Goal: Find specific fact: Find specific fact

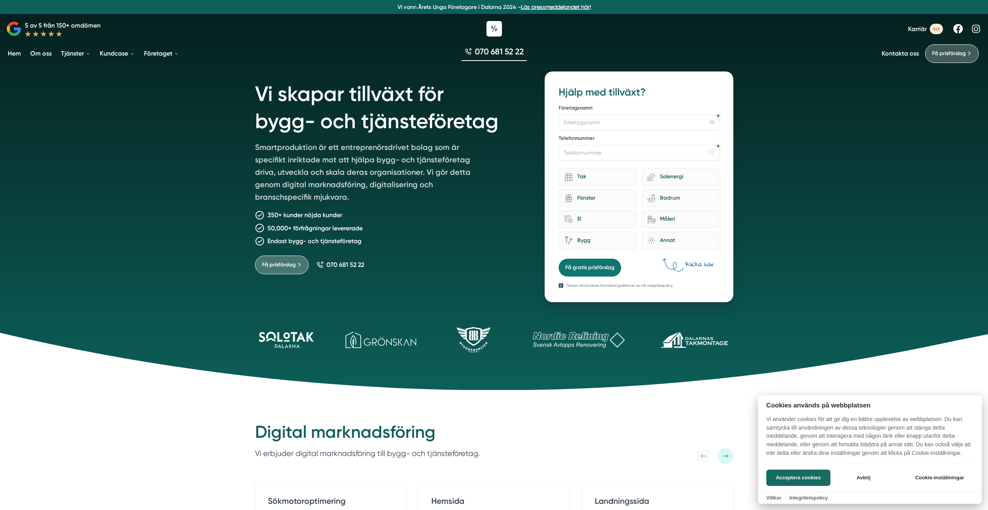
drag, startPoint x: 302, startPoint y: 145, endPoint x: 402, endPoint y: 179, distance: 105.1
click at [402, 179] on div at bounding box center [494, 255] width 988 height 510
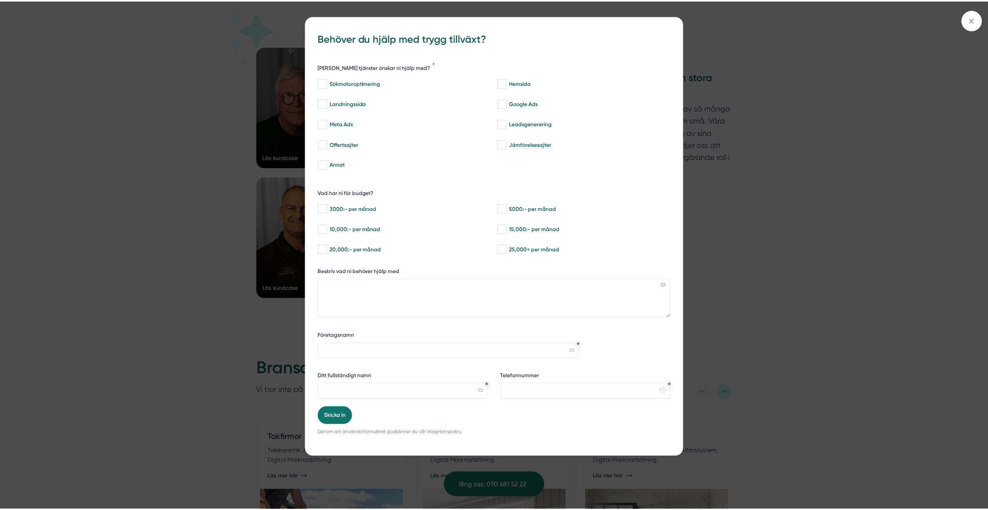
scroll to position [1203, 0]
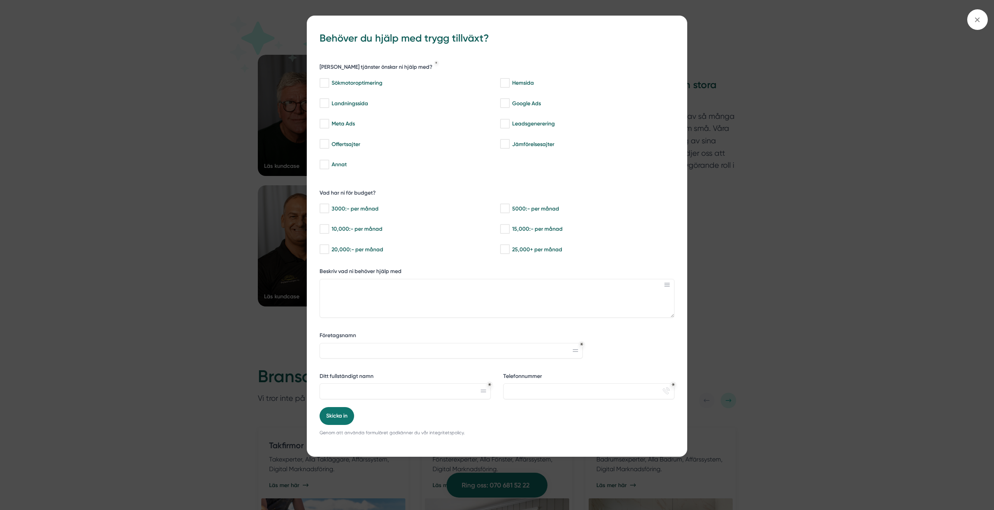
click at [755, 85] on div "bbc9b822-b2c6-488a-ab3e-9a2d59e49c7c Behöver du hjälp med trygg tillväxt? Vilka…" at bounding box center [497, 255] width 994 height 510
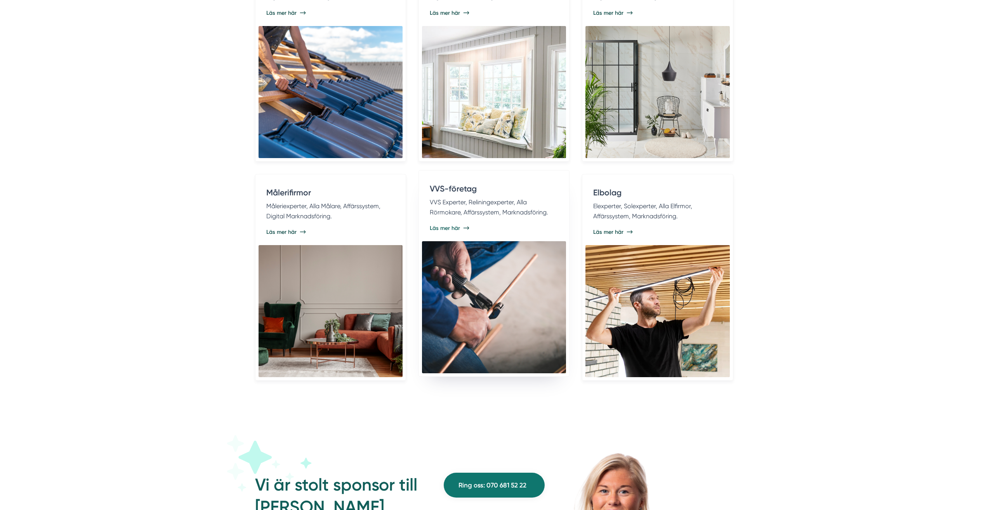
scroll to position [1676, 0]
drag, startPoint x: 223, startPoint y: 227, endPoint x: 435, endPoint y: 232, distance: 211.6
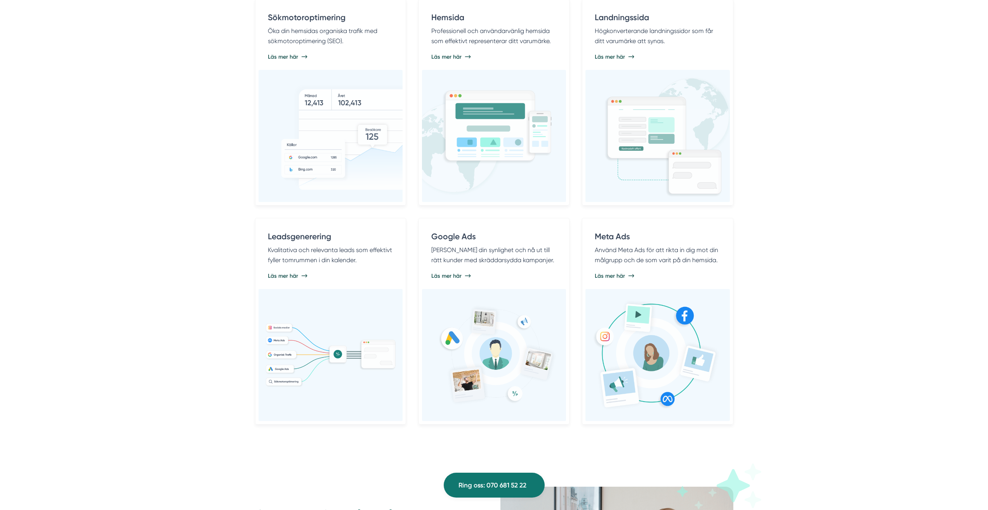
scroll to position [0, 0]
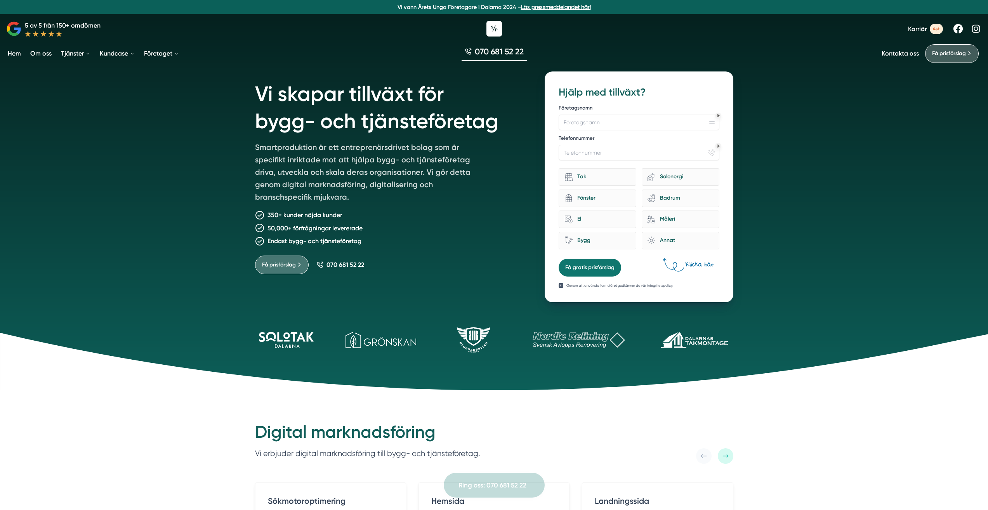
drag, startPoint x: 189, startPoint y: 199, endPoint x: 183, endPoint y: 126, distance: 73.2
drag, startPoint x: 175, startPoint y: 188, endPoint x: 221, endPoint y: 102, distance: 97.6
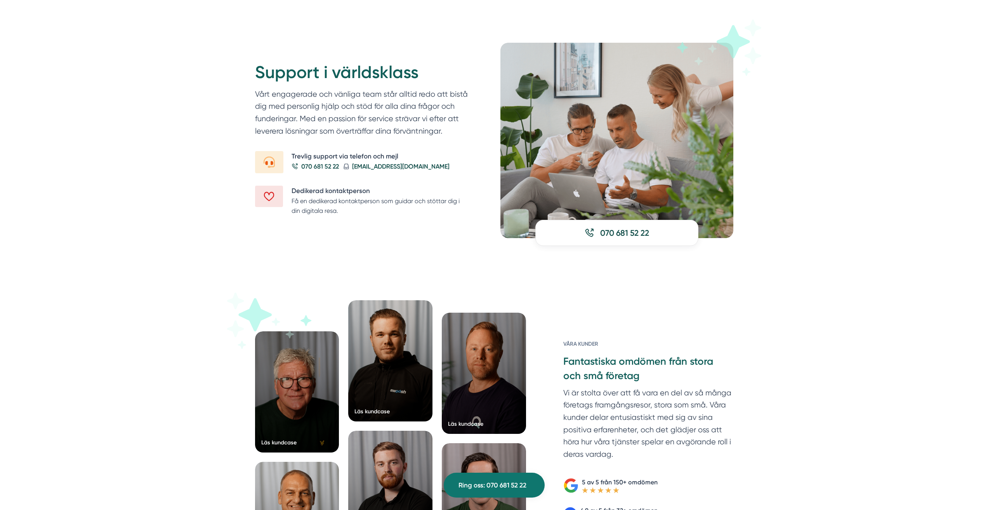
drag, startPoint x: 213, startPoint y: 132, endPoint x: 271, endPoint y: 104, distance: 64.8
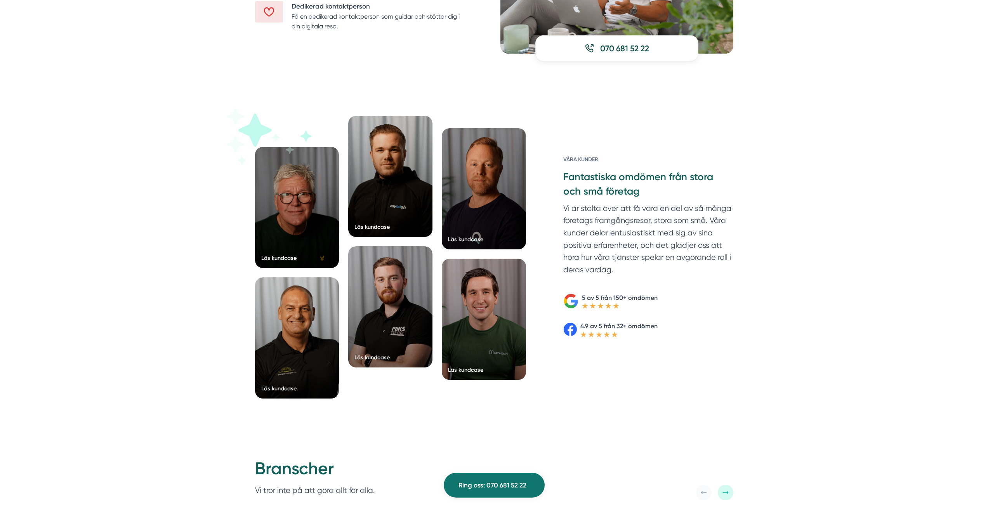
drag, startPoint x: 213, startPoint y: 146, endPoint x: 229, endPoint y: 157, distance: 19.5
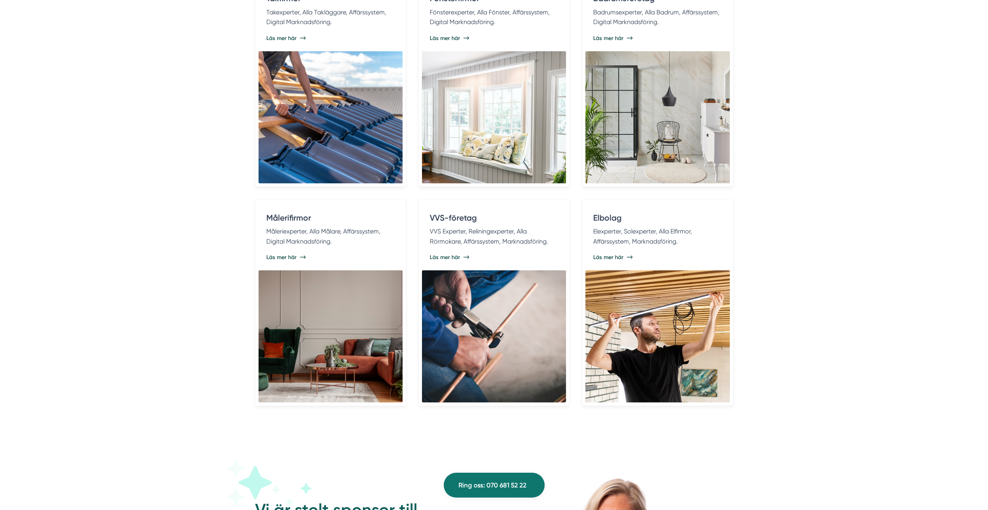
drag, startPoint x: 190, startPoint y: 194, endPoint x: 210, endPoint y: 217, distance: 30.5
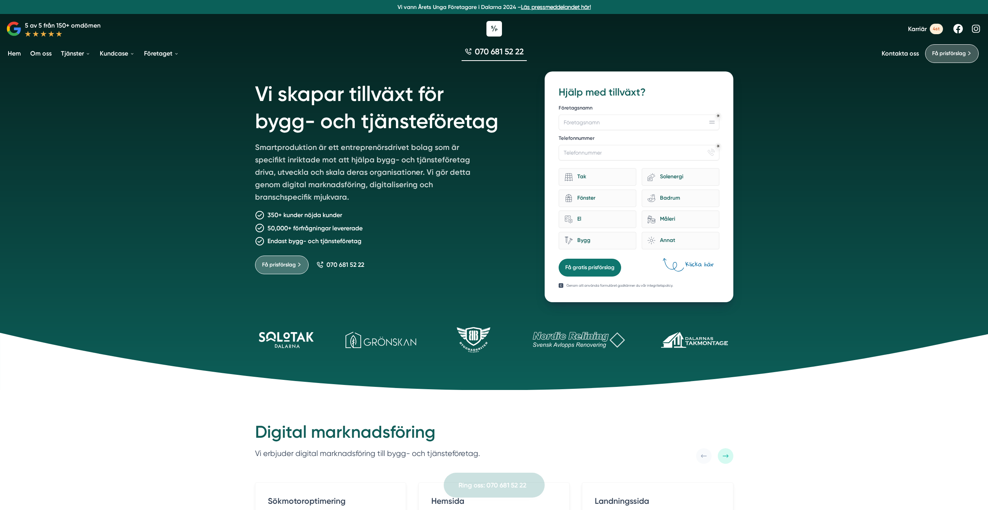
drag, startPoint x: 215, startPoint y: 208, endPoint x: 326, endPoint y: 9, distance: 228.5
click at [44, 53] on link "Om oss" at bounding box center [41, 53] width 24 height 20
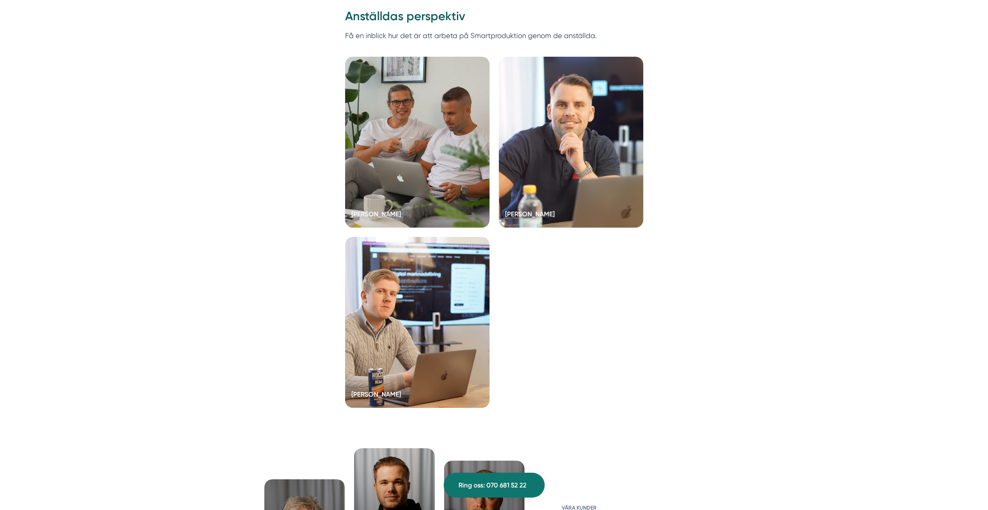
scroll to position [1551, 0]
drag, startPoint x: 264, startPoint y: 130, endPoint x: 327, endPoint y: 132, distance: 63.3
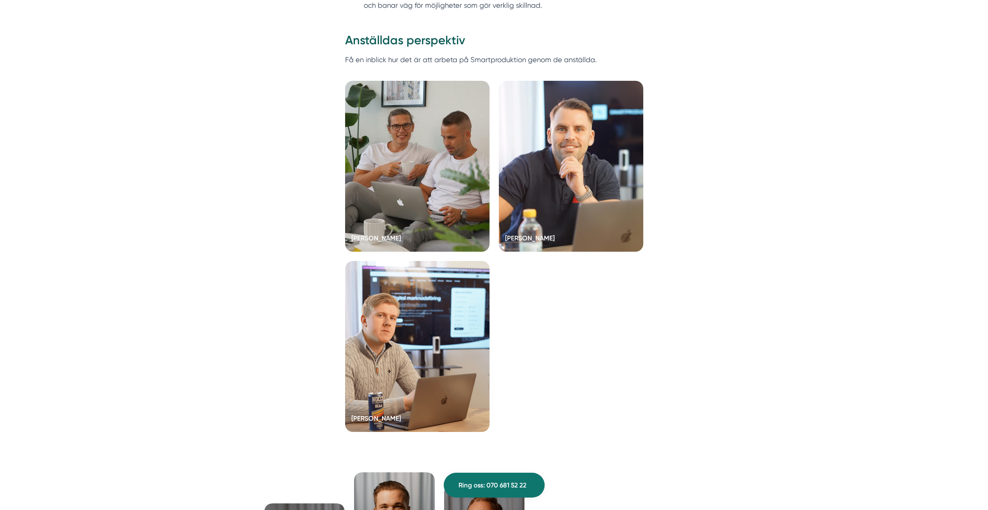
drag, startPoint x: 299, startPoint y: 130, endPoint x: 309, endPoint y: 125, distance: 11.3
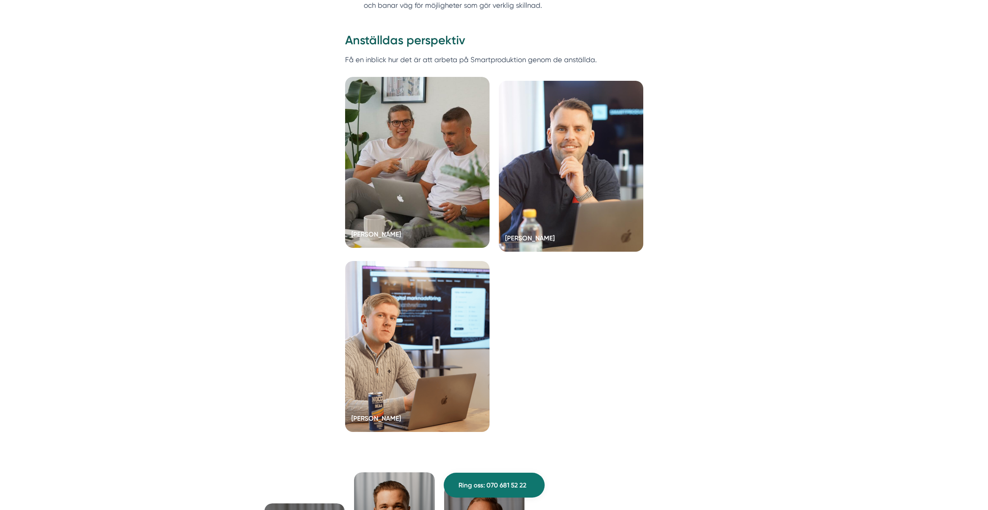
scroll to position [1526, 0]
click at [408, 142] on div at bounding box center [417, 162] width 144 height 171
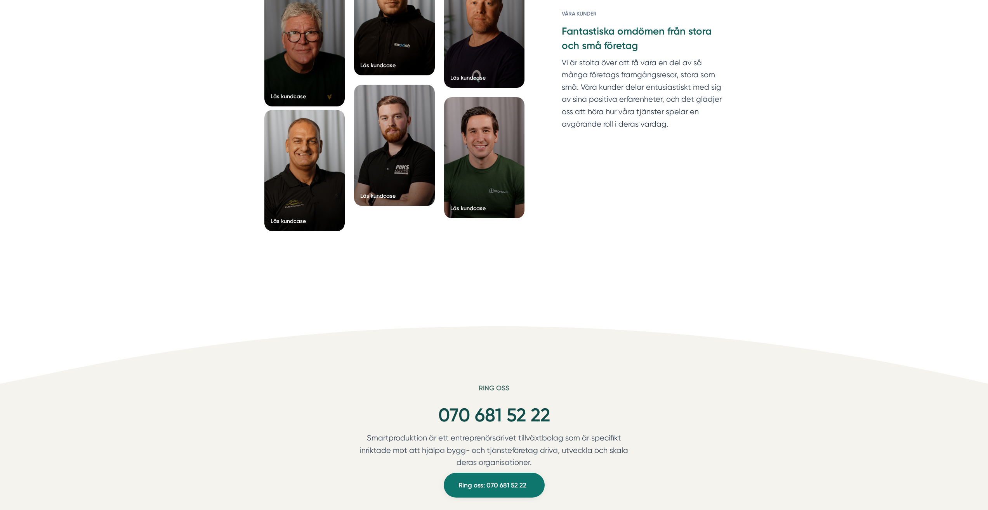
drag, startPoint x: 270, startPoint y: 147, endPoint x: 327, endPoint y: 126, distance: 60.4
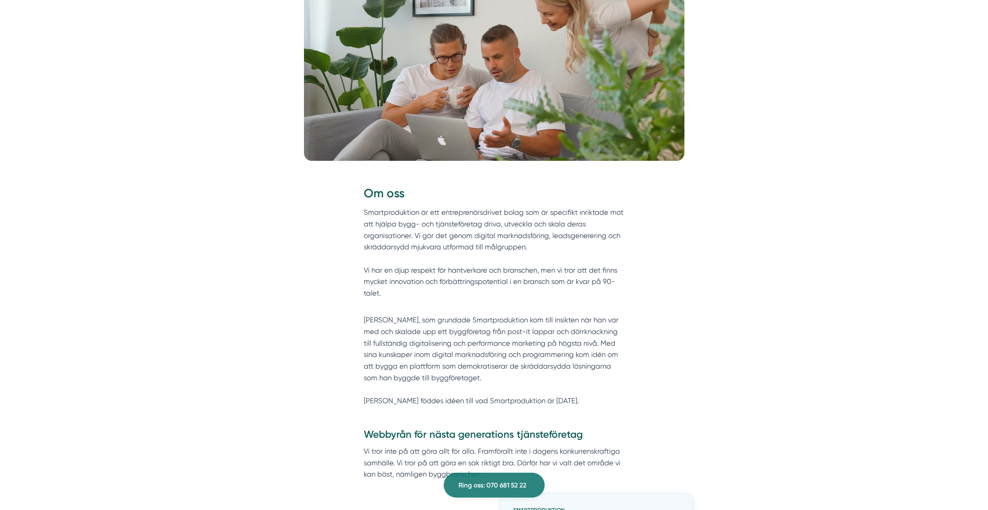
scroll to position [0, 0]
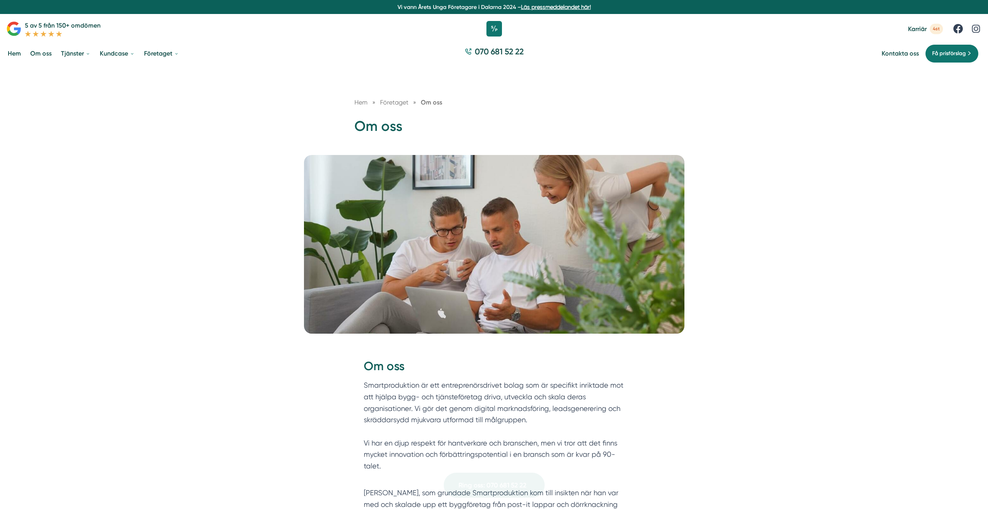
drag, startPoint x: 167, startPoint y: 213, endPoint x: 284, endPoint y: 120, distance: 148.7
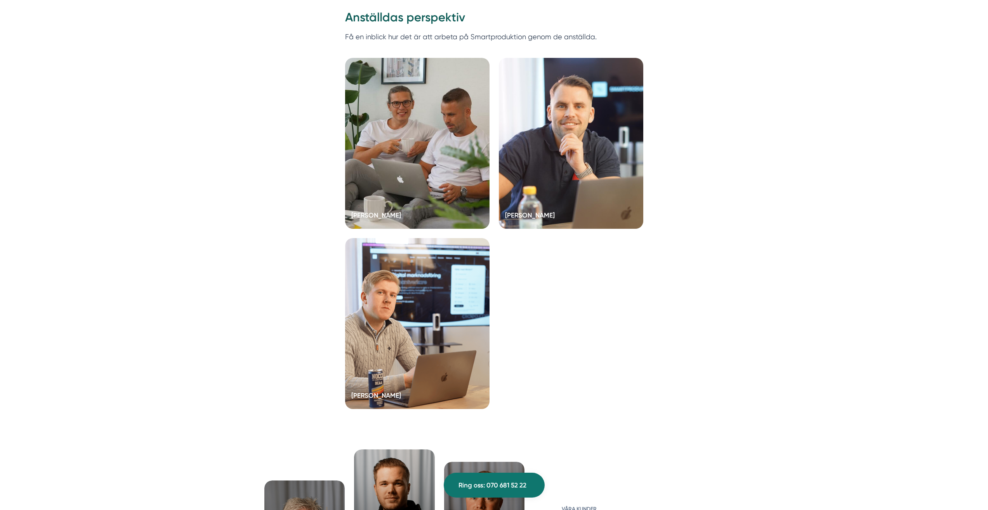
drag, startPoint x: 216, startPoint y: 205, endPoint x: 306, endPoint y: 158, distance: 101.4
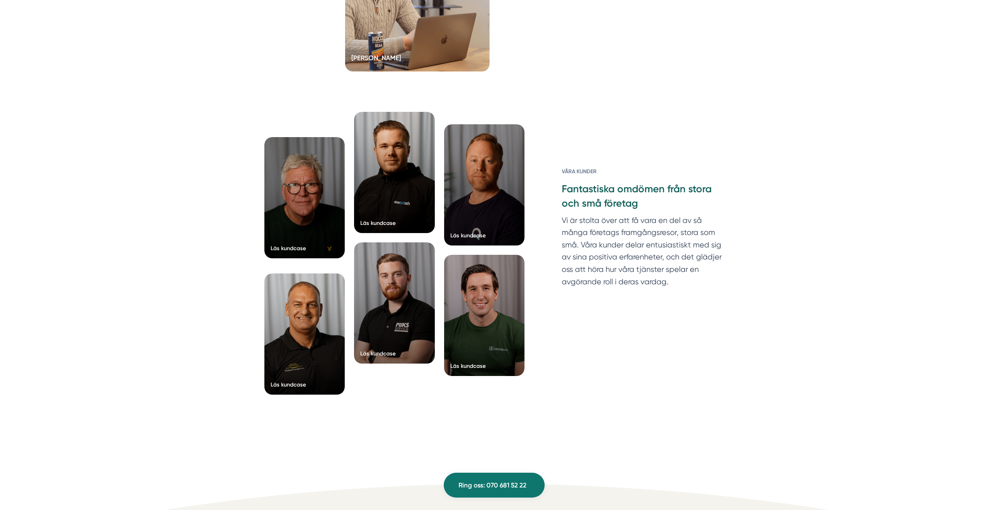
drag, startPoint x: 259, startPoint y: 165, endPoint x: 301, endPoint y: 165, distance: 41.9
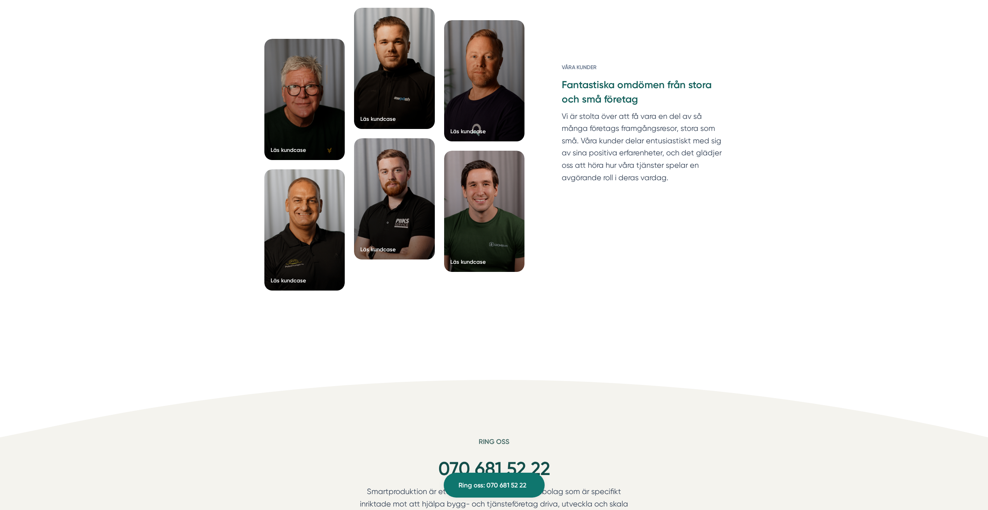
drag, startPoint x: 215, startPoint y: 201, endPoint x: 248, endPoint y: 189, distance: 34.9
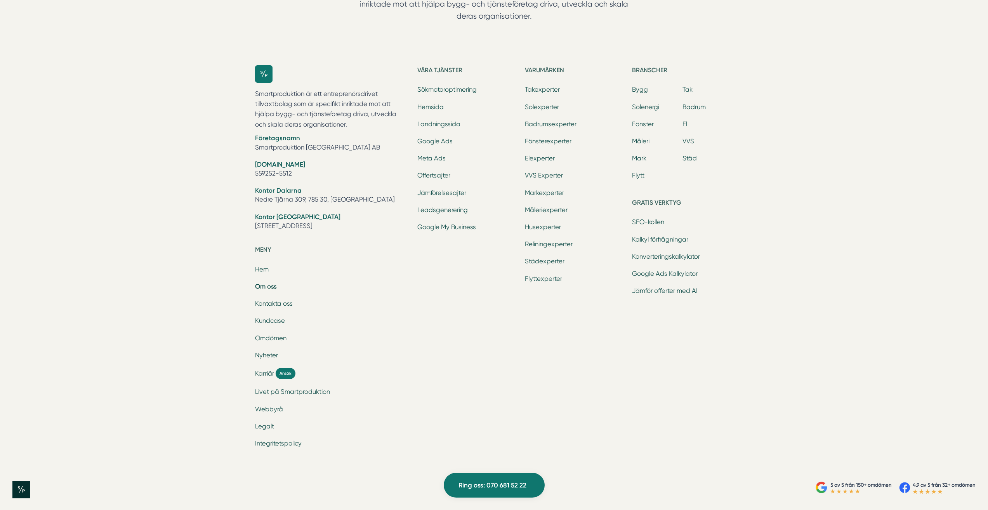
scroll to position [2491, 0]
drag, startPoint x: 215, startPoint y: 234, endPoint x: 276, endPoint y: 242, distance: 61.5
drag, startPoint x: 209, startPoint y: 228, endPoint x: 237, endPoint y: 278, distance: 57.7
drag, startPoint x: 255, startPoint y: 171, endPoint x: 300, endPoint y: 169, distance: 45.5
click at [300, 169] on li "[DOMAIN_NAME] 559252-5512" at bounding box center [331, 169] width 153 height 20
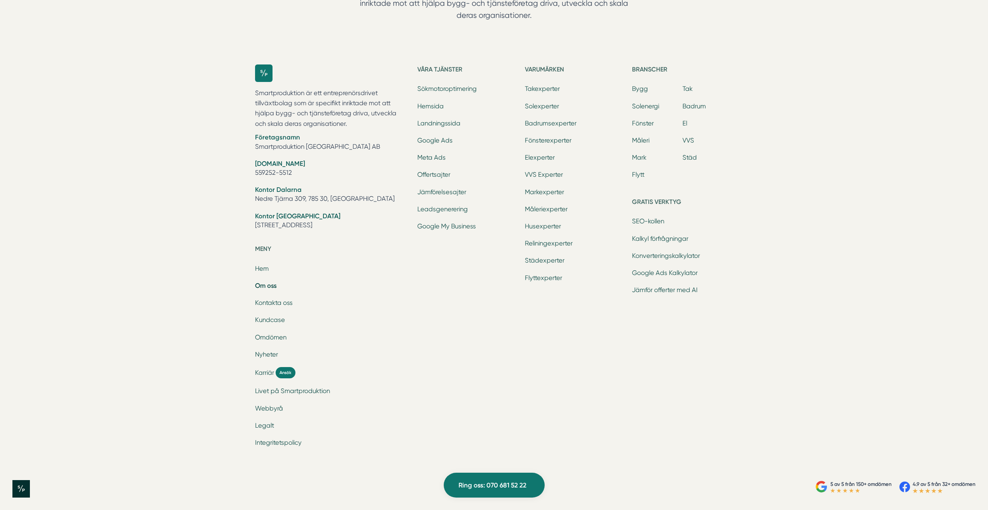
copy li "559252-5512"
click at [300, 169] on li "[DOMAIN_NAME] 559252-5512" at bounding box center [331, 169] width 153 height 20
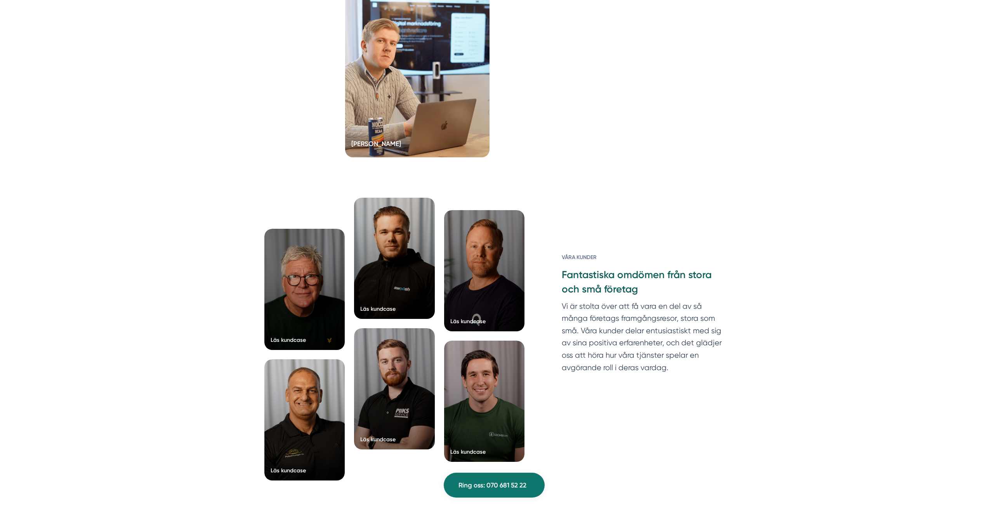
scroll to position [0, 0]
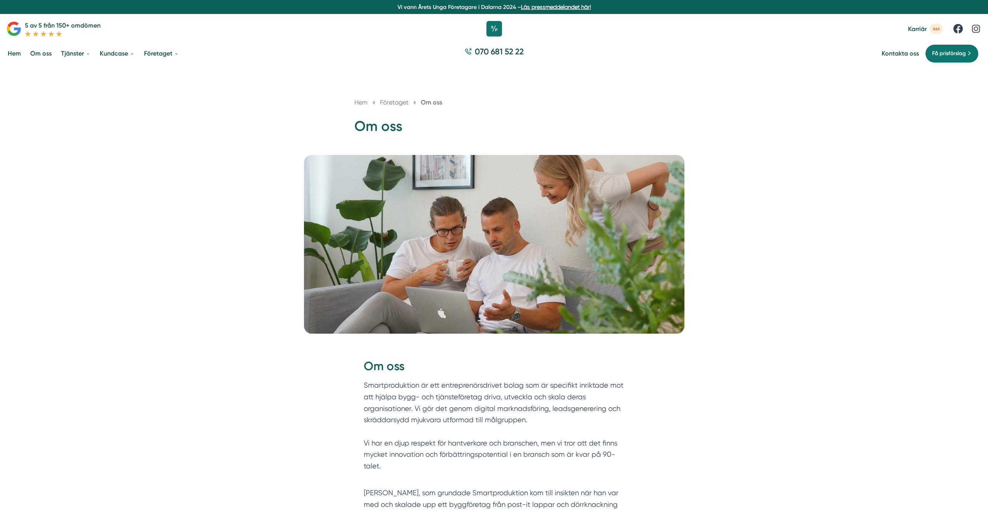
drag, startPoint x: 904, startPoint y: 205, endPoint x: 893, endPoint y: 62, distance: 143.7
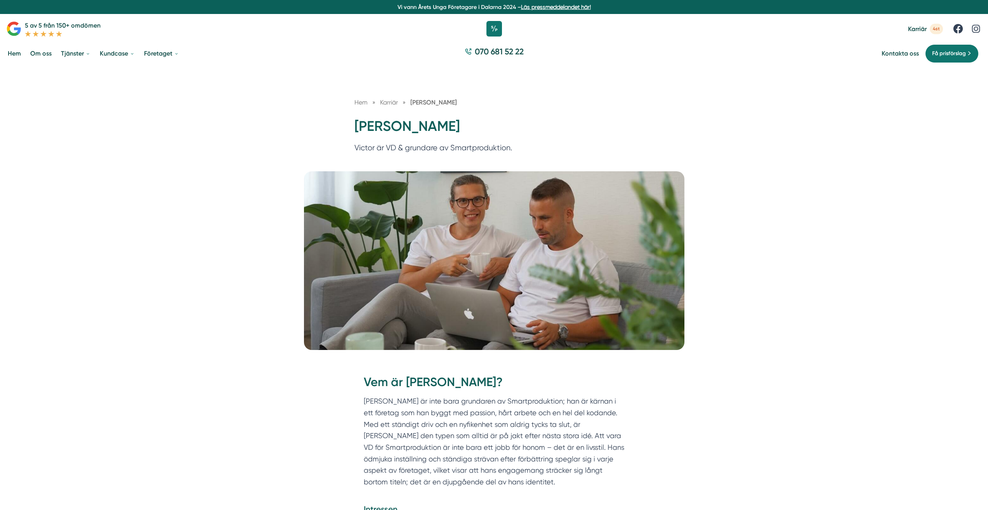
drag, startPoint x: 412, startPoint y: 136, endPoint x: 416, endPoint y: 131, distance: 6.3
